Goal: Information Seeking & Learning: Learn about a topic

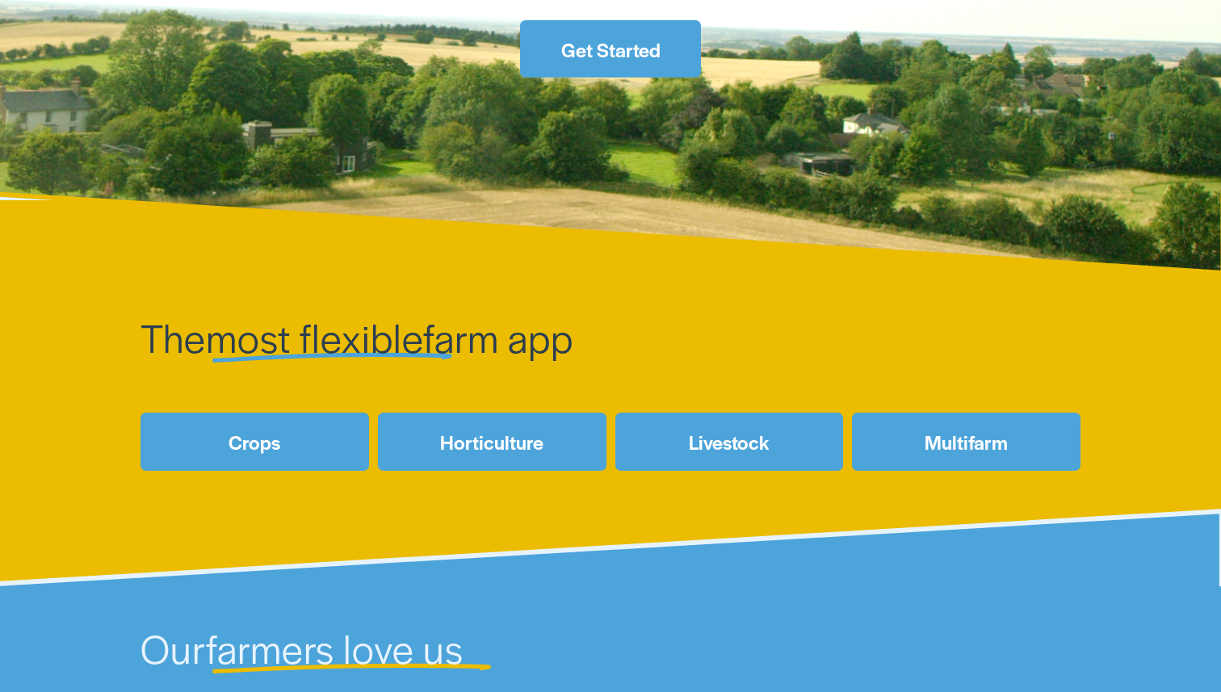
scroll to position [702, 0]
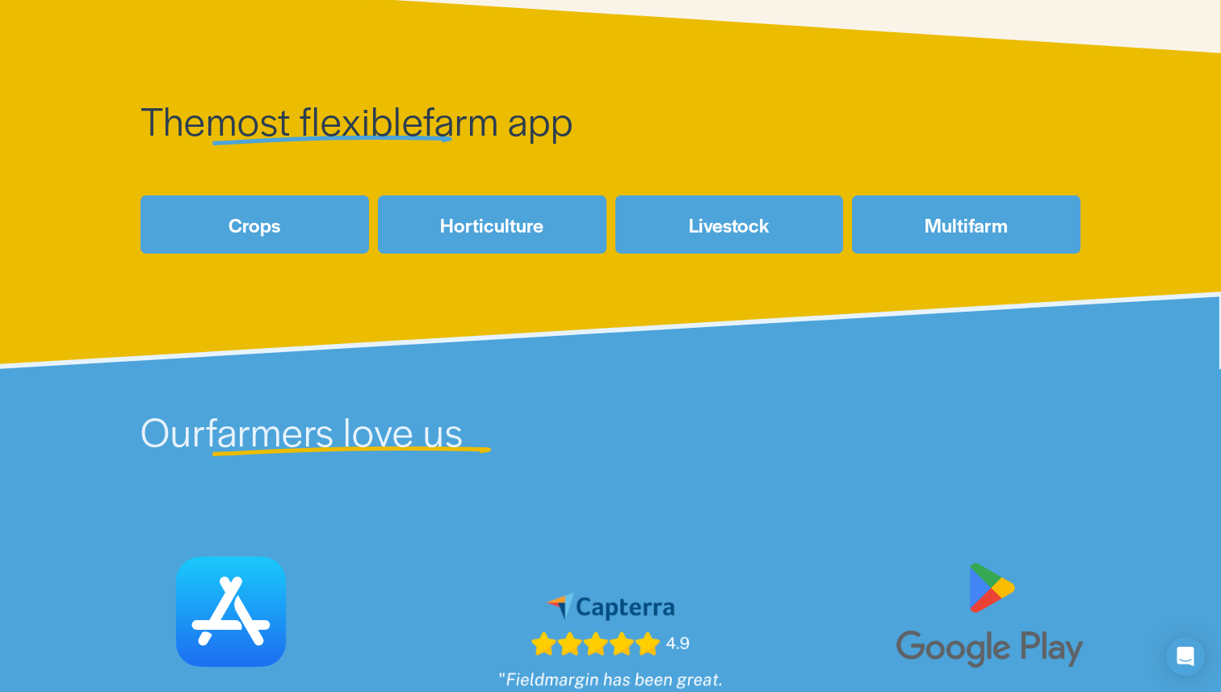
click at [506, 233] on link "Horticulture" at bounding box center [492, 223] width 229 height 57
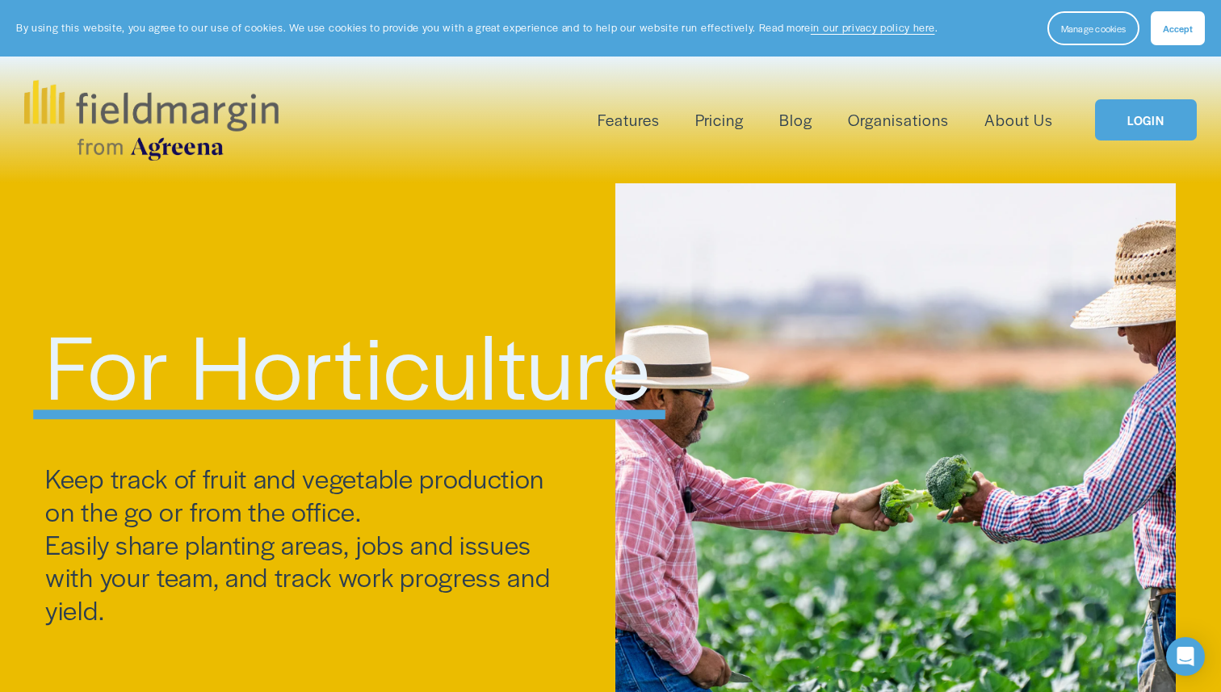
drag, startPoint x: 347, startPoint y: 354, endPoint x: 341, endPoint y: 341, distance: 15.2
click at [341, 341] on span "For Horticulture" at bounding box center [348, 362] width 606 height 125
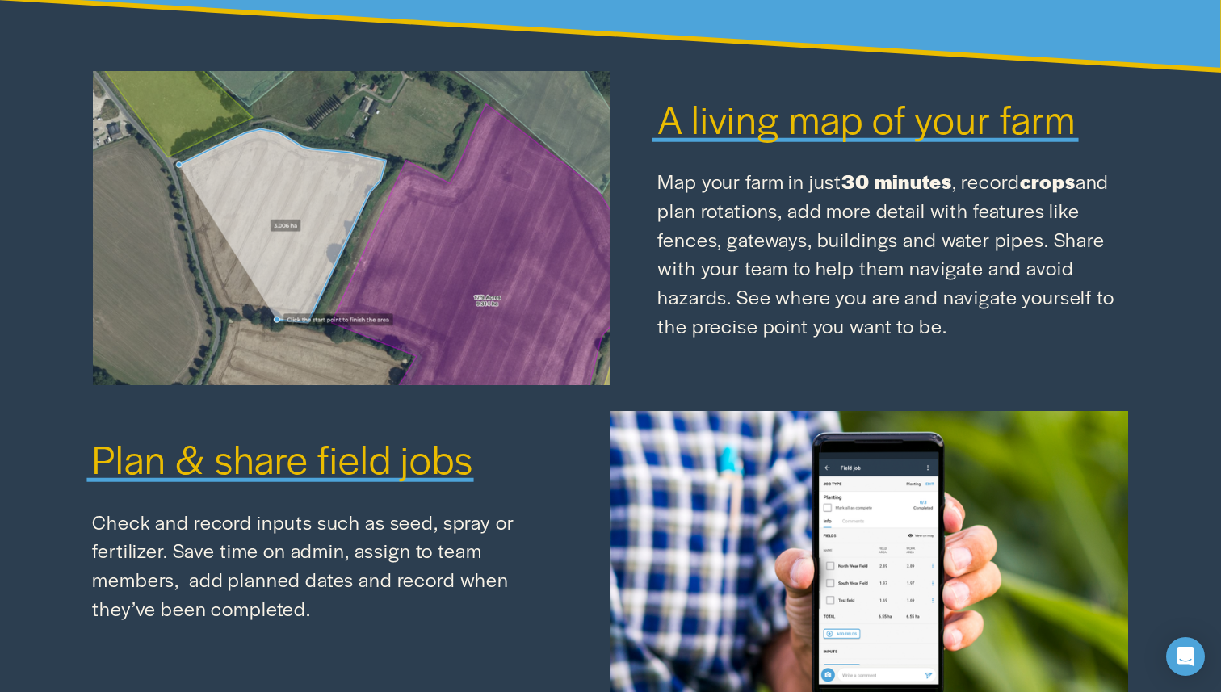
scroll to position [1572, 0]
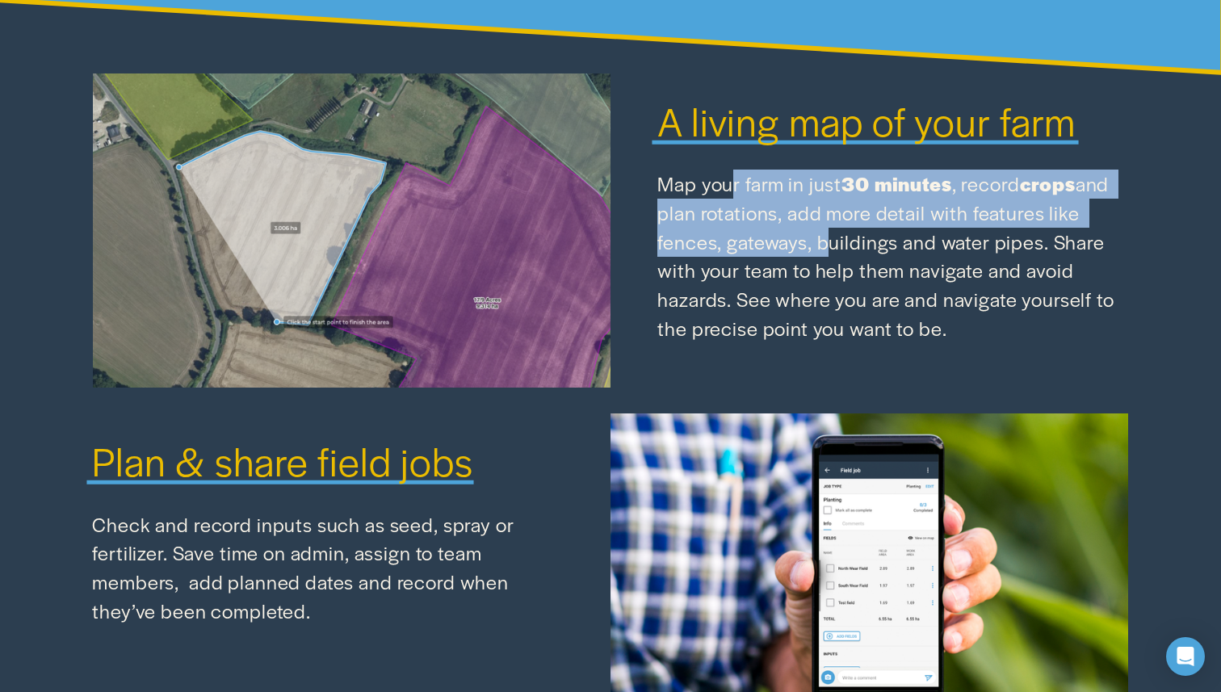
drag, startPoint x: 732, startPoint y: 188, endPoint x: 820, endPoint y: 238, distance: 102.0
click at [820, 238] on p "Map your farm in just 30 minutes , record crops and plan rotations, add more de…" at bounding box center [892, 256] width 471 height 173
click at [814, 214] on p "Map your farm in just 30 minutes , record crops and plan rotations, add more de…" at bounding box center [892, 256] width 471 height 173
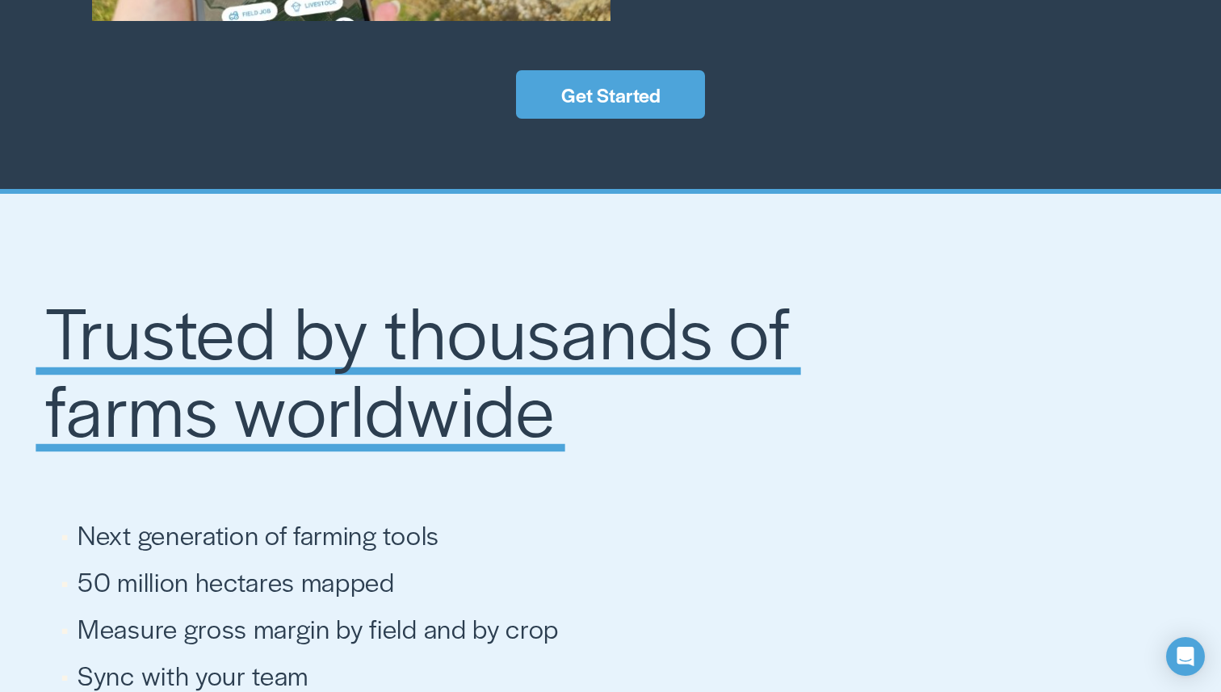
scroll to position [2817, 0]
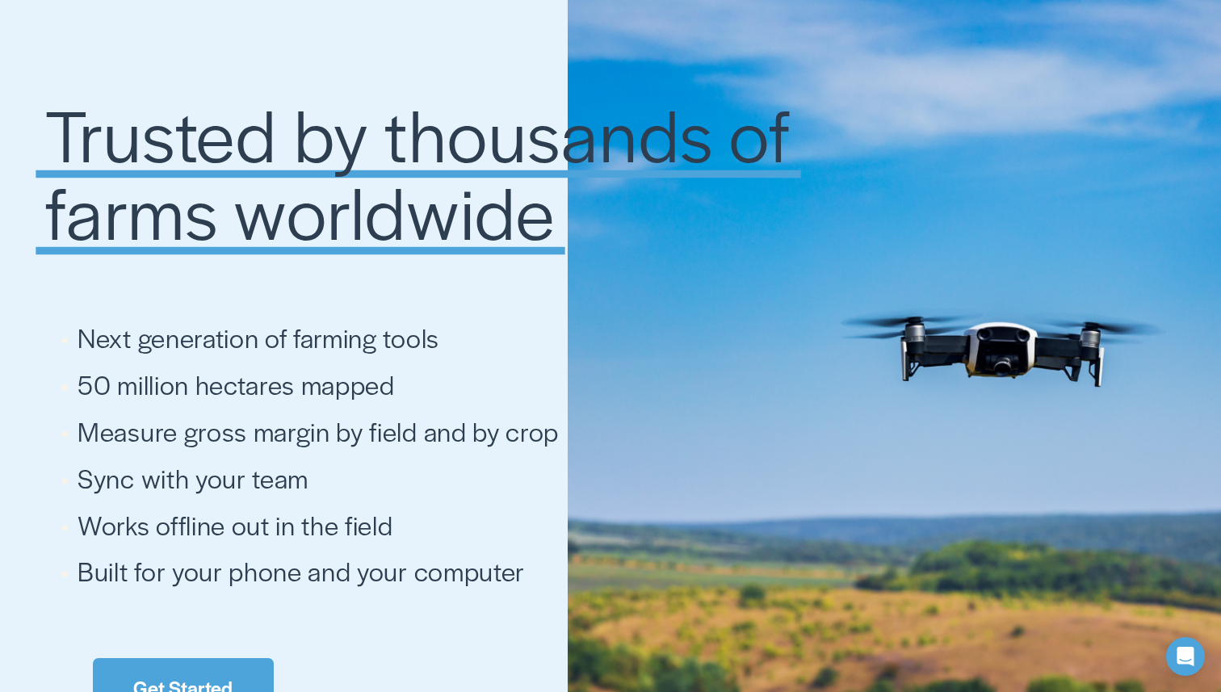
click at [492, 134] on span "Trusted by thousands of farms worldwide" at bounding box center [426, 171] width 762 height 178
click at [369, 135] on span "Trusted by thousands of farms worldwide" at bounding box center [426, 171] width 762 height 178
click at [487, 145] on span "Trusted by thousands of farms worldwide" at bounding box center [426, 171] width 762 height 178
click at [182, 182] on span "Trusted by thousands of farms worldwide" at bounding box center [426, 171] width 762 height 178
click at [136, 209] on span "Trusted by thousands of farms worldwide" at bounding box center [426, 171] width 762 height 178
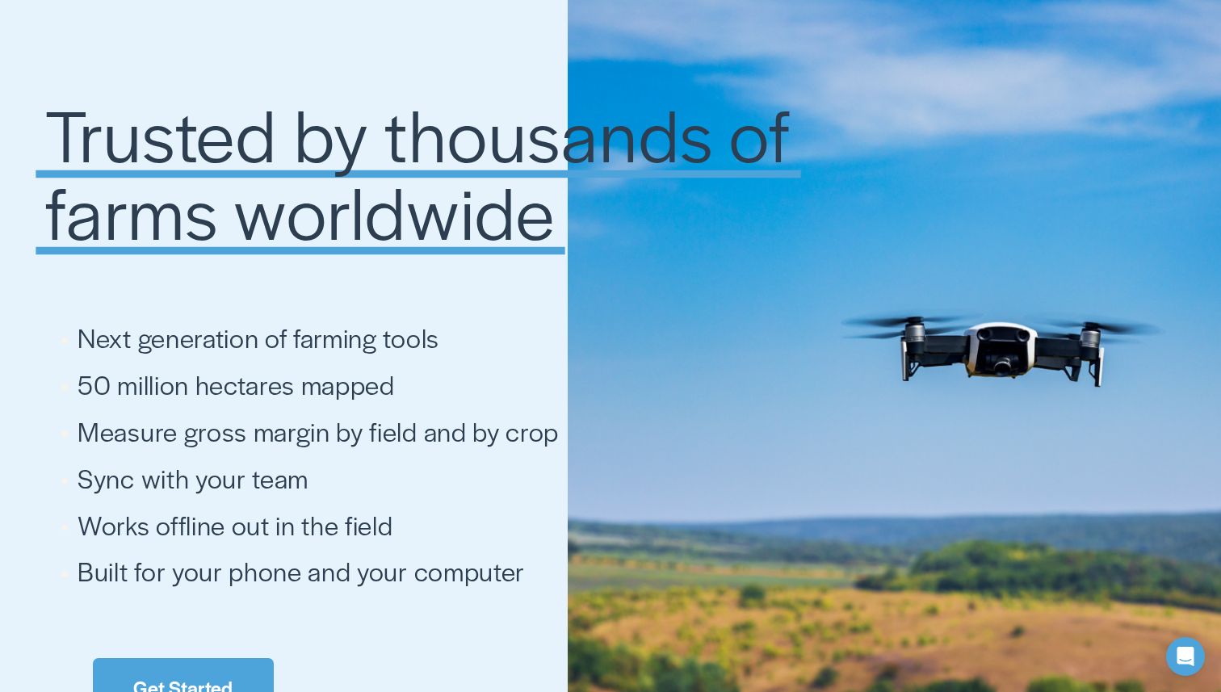
click at [310, 196] on span "Trusted by thousands of farms worldwide" at bounding box center [426, 171] width 762 height 178
click at [346, 199] on span "Trusted by thousands of farms worldwide" at bounding box center [426, 171] width 762 height 178
click at [181, 185] on span "Trusted by thousands of farms worldwide" at bounding box center [426, 171] width 762 height 178
click at [147, 211] on span "Trusted by thousands of farms worldwide" at bounding box center [426, 171] width 762 height 178
click at [227, 126] on span "Trusted by thousands of farms worldwide" at bounding box center [426, 171] width 762 height 178
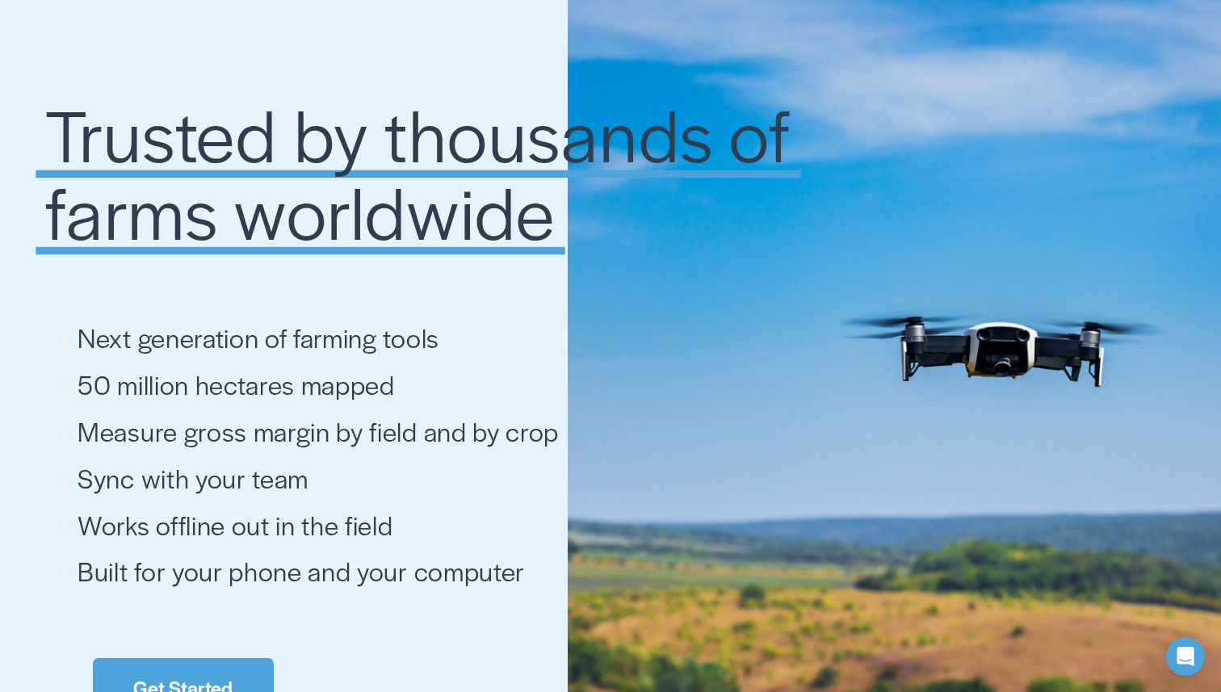
click at [385, 132] on span "Trusted by thousands of farms worldwide" at bounding box center [426, 171] width 762 height 178
click at [174, 335] on span "Next generation of farming tools" at bounding box center [259, 337] width 362 height 36
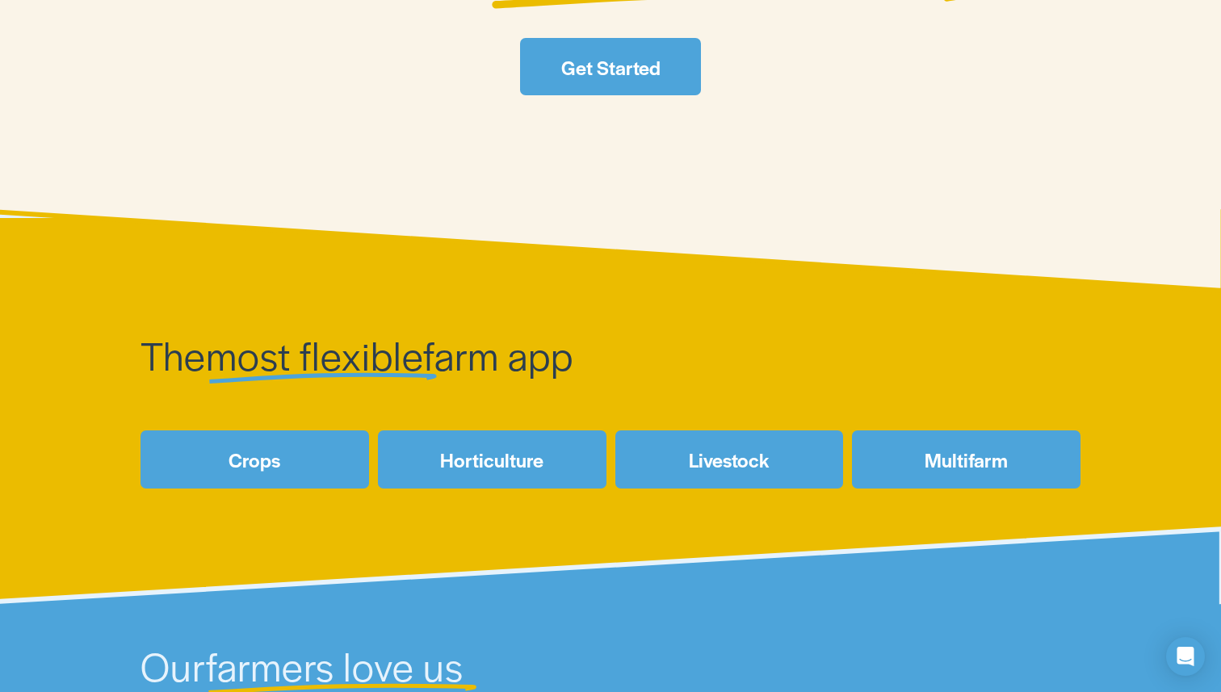
scroll to position [0, 0]
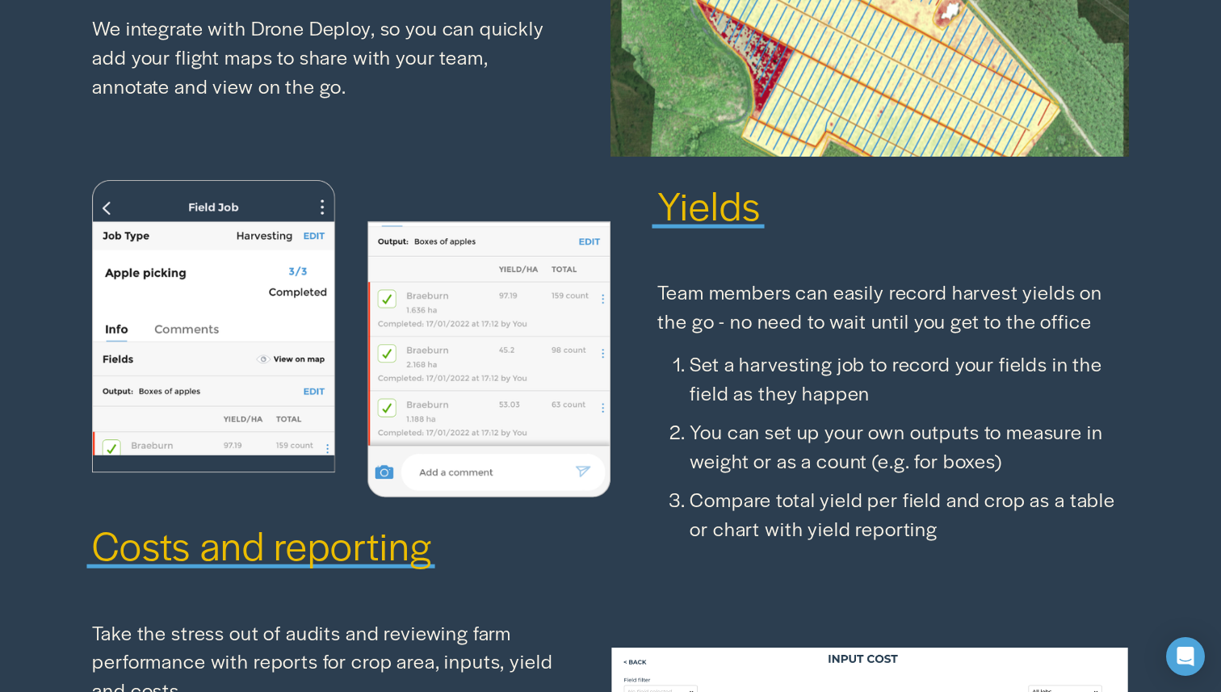
scroll to position [3795, 0]
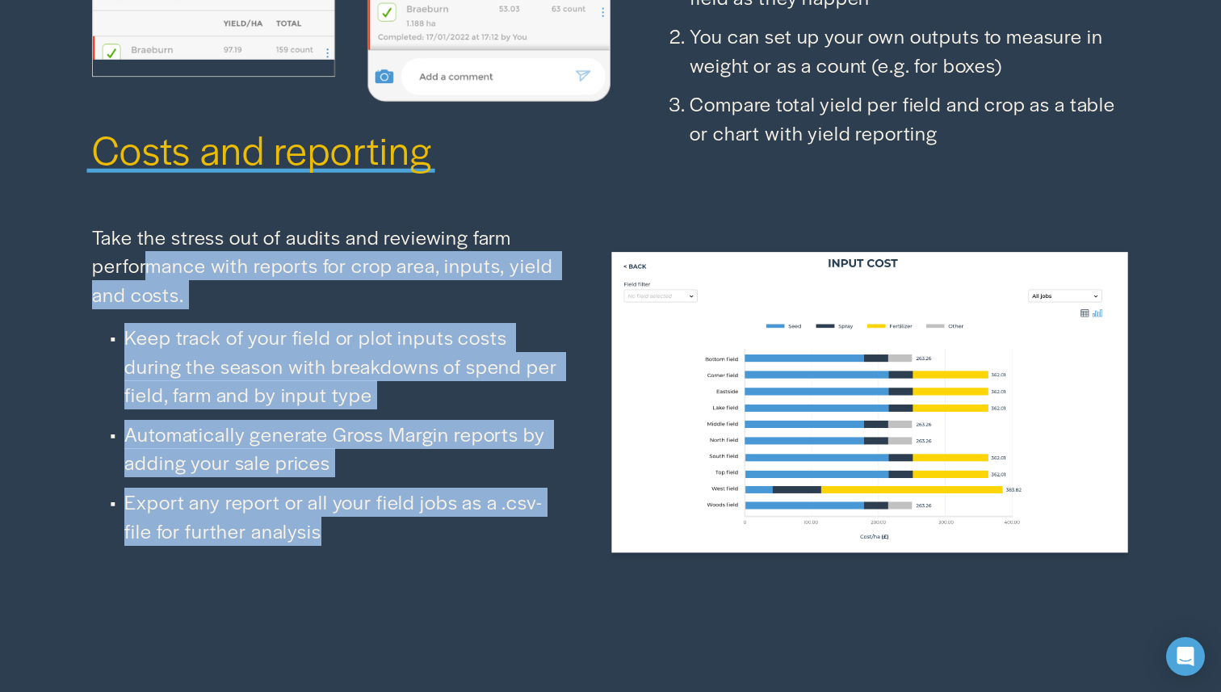
drag, startPoint x: 290, startPoint y: 520, endPoint x: 157, endPoint y: 251, distance: 300.1
click at [154, 250] on div "Take the stress out of audits and reviewing farm performance with reports for c…" at bounding box center [327, 384] width 471 height 323
click at [365, 405] on ul "Keep track of your field or plot inputs costs during the season with breakdowns…" at bounding box center [327, 434] width 471 height 222
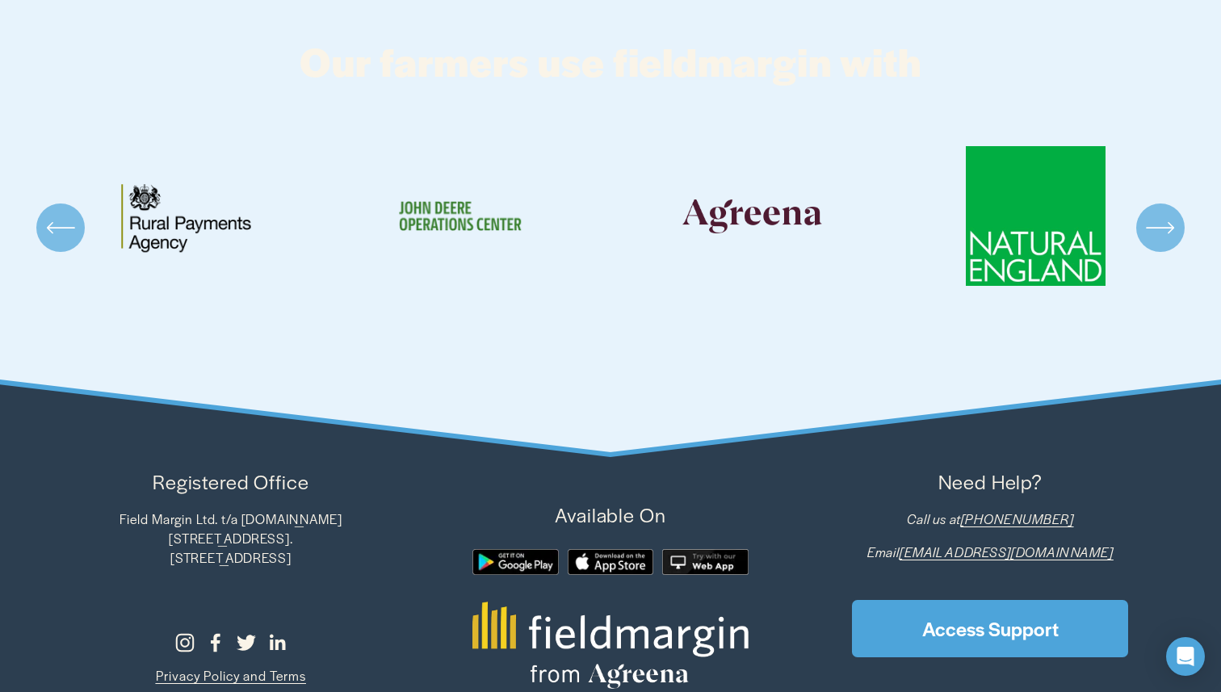
scroll to position [4858, 0]
